Goal: Information Seeking & Learning: Check status

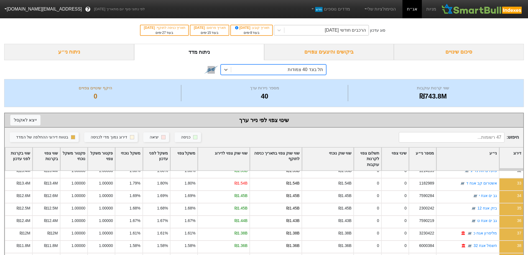
click at [349, 32] on div "הרכבים חודשי [DATE]" at bounding box center [345, 30] width 41 height 7
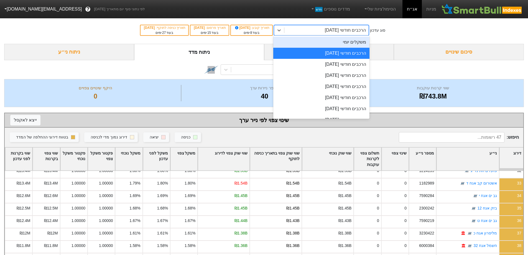
click at [345, 46] on div "משקלים יומי" at bounding box center [321, 42] width 96 height 11
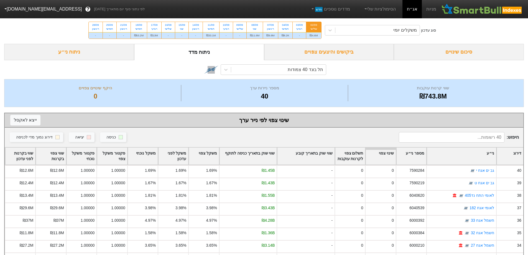
click at [346, 45] on div "ביקושים והיצעים צפויים" at bounding box center [329, 52] width 130 height 16
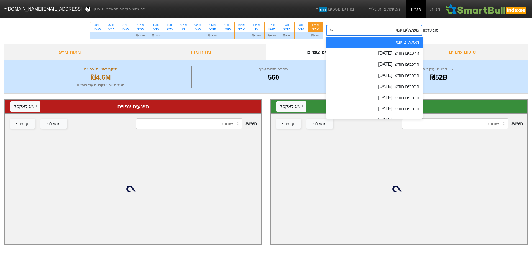
click at [379, 29] on div "משקלים יומי" at bounding box center [379, 30] width 85 height 10
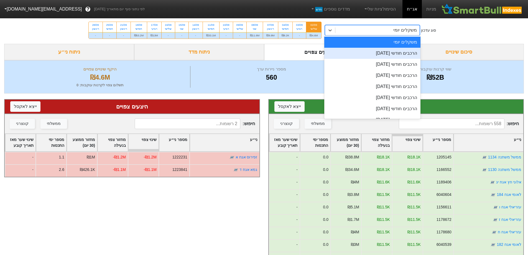
click at [385, 51] on div "הרכבים חודשי [DATE]" at bounding box center [372, 53] width 96 height 11
